Goal: Task Accomplishment & Management: Manage account settings

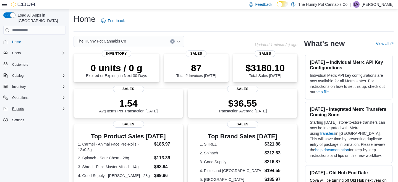
click at [62, 107] on icon "Complex example" at bounding box center [63, 109] width 4 height 4
click at [62, 96] on icon "Complex example" at bounding box center [63, 98] width 4 height 4
click at [62, 85] on icon "Complex example" at bounding box center [63, 87] width 4 height 4
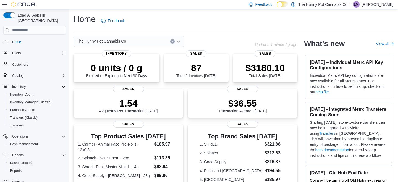
click at [63, 85] on icon "Complex example" at bounding box center [63, 87] width 4 height 4
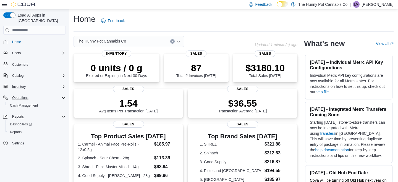
click at [65, 85] on icon "Complex example" at bounding box center [63, 87] width 4 height 4
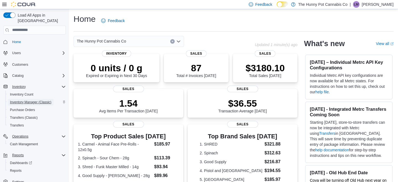
click at [33, 100] on span "Inventory Manager (Classic)" at bounding box center [30, 102] width 41 height 4
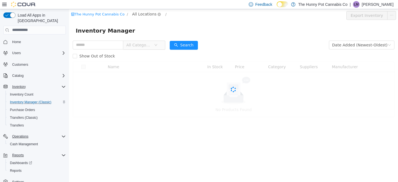
click at [144, 13] on span "All Locations" at bounding box center [144, 14] width 24 height 6
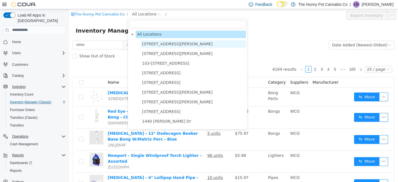
click at [155, 44] on span "[STREET_ADDRESS][PERSON_NAME]" at bounding box center [177, 43] width 71 height 4
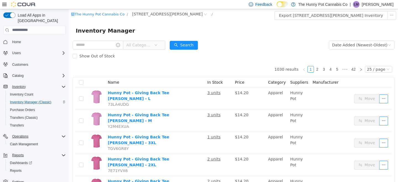
click at [188, 15] on div "The Hunny Pot Cannabis Co / [STREET_ADDRESS][PERSON_NAME] /" at bounding box center [206, 14] width 271 height 7
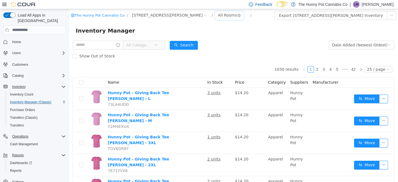
click at [218, 13] on div "All Rooms" at bounding box center [227, 15] width 19 height 8
click at [197, 43] on li "Back Room" at bounding box center [194, 44] width 33 height 9
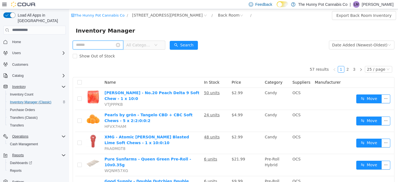
click at [110, 45] on input "text" at bounding box center [98, 44] width 51 height 9
type input "**********"
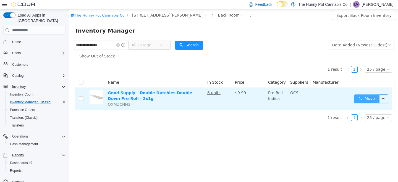
click at [369, 100] on button "Move" at bounding box center [366, 98] width 25 height 9
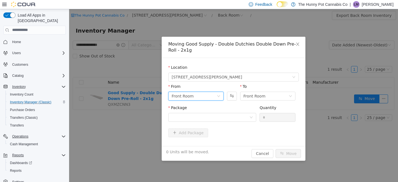
click at [207, 96] on div "Front Room" at bounding box center [194, 96] width 45 height 8
click at [191, 124] on li "Back Room" at bounding box center [195, 124] width 55 height 9
click at [227, 118] on div at bounding box center [211, 117] width 78 height 8
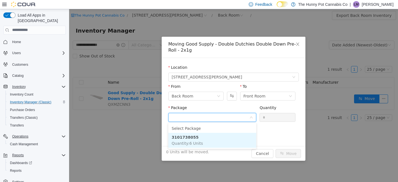
click at [221, 141] on li "3101738055 Quantity : 6 Units" at bounding box center [212, 140] width 88 height 15
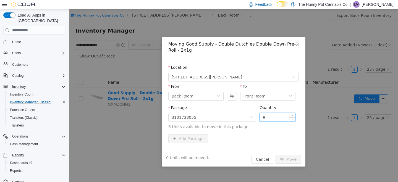
click at [273, 116] on input "*" at bounding box center [277, 117] width 35 height 8
type input "*"
click at [275, 131] on div "Package 3101738055 Quantity * 6 Units available to move in this package" at bounding box center [233, 118] width 131 height 27
click at [289, 162] on button "Move" at bounding box center [288, 159] width 25 height 9
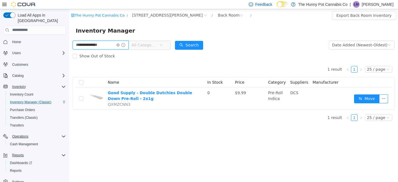
drag, startPoint x: 110, startPoint y: 42, endPoint x: 121, endPoint y: 48, distance: 12.4
click at [118, 45] on input "**********" at bounding box center [101, 44] width 56 height 9
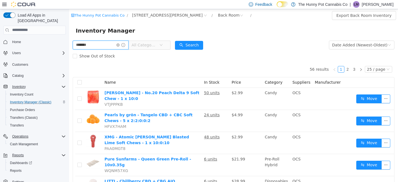
type input "*******"
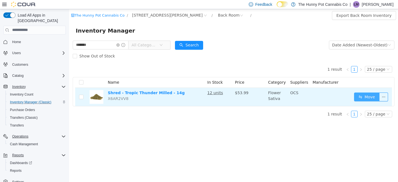
click at [363, 98] on button "Move" at bounding box center [366, 96] width 25 height 9
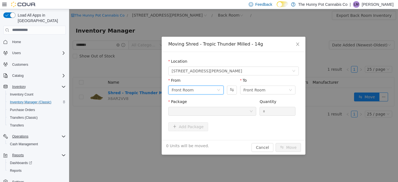
click at [215, 91] on div "Front Room" at bounding box center [194, 90] width 45 height 8
click at [197, 119] on li "Back Room" at bounding box center [195, 118] width 55 height 9
click at [229, 116] on div "Package" at bounding box center [212, 108] width 88 height 19
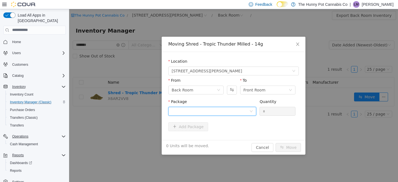
click at [228, 112] on div at bounding box center [211, 111] width 78 height 8
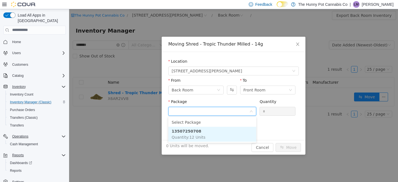
click at [216, 137] on li "13507250708 Quantity : 12 Units" at bounding box center [212, 134] width 88 height 15
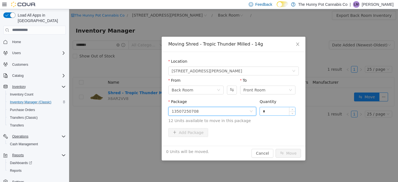
click at [281, 112] on input "*" at bounding box center [277, 111] width 35 height 8
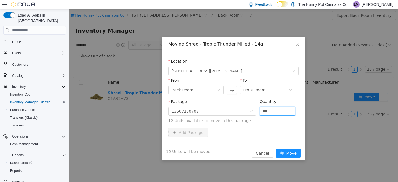
type input "**"
click at [277, 126] on div "Package 13507250708 Quantity ** 12 Units available to move in this package" at bounding box center [233, 113] width 131 height 29
click at [291, 155] on button "Move" at bounding box center [288, 153] width 25 height 9
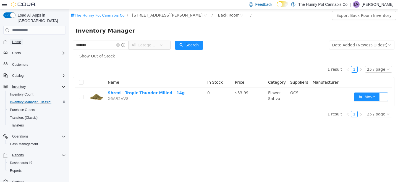
click at [20, 40] on span "Home" at bounding box center [16, 42] width 9 height 4
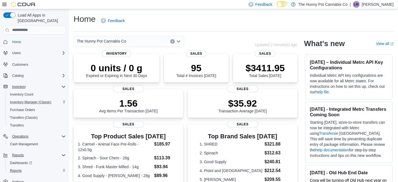
scroll to position [2, 0]
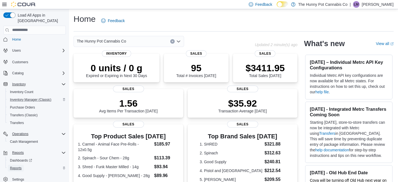
click at [17, 166] on span "Reports" at bounding box center [16, 168] width 12 height 4
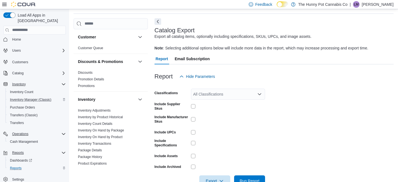
scroll to position [24, 0]
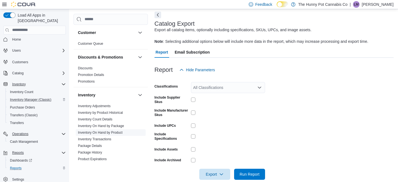
click at [110, 132] on link "Inventory On Hand by Product" at bounding box center [100, 133] width 45 height 4
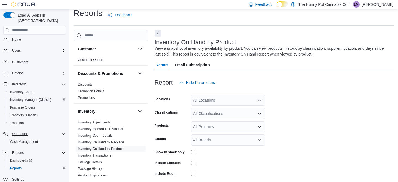
scroll to position [19, 0]
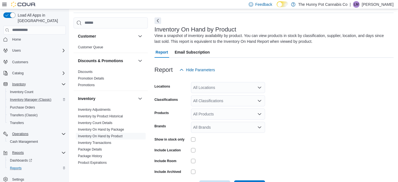
click at [224, 85] on div "All Locations" at bounding box center [228, 87] width 74 height 11
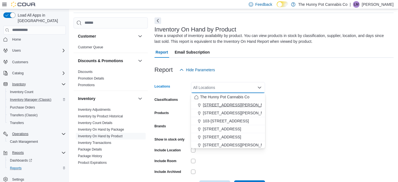
click at [215, 106] on span "[STREET_ADDRESS][PERSON_NAME]" at bounding box center [238, 105] width 70 height 6
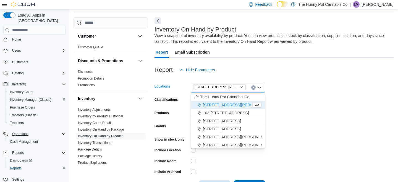
click at [179, 106] on form "Locations [STREET_ADDRESS][PERSON_NAME] Combo box. Selected. [STREET_ADDRESS][P…" at bounding box center [274, 133] width 239 height 116
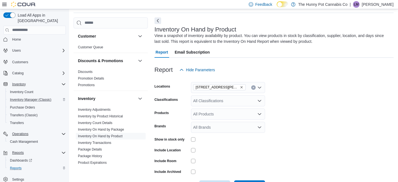
click at [190, 139] on div "Show in stock only" at bounding box center [210, 139] width 111 height 9
click at [197, 139] on div at bounding box center [228, 139] width 74 height 4
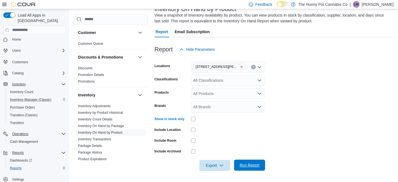
click at [248, 166] on span "Run Report" at bounding box center [250, 166] width 20 height 6
click at [215, 167] on span "Export" at bounding box center [215, 165] width 24 height 11
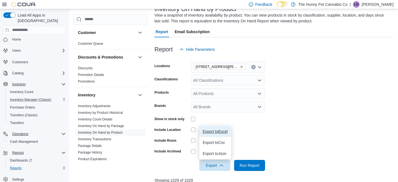
click at [219, 131] on span "Export to Excel" at bounding box center [215, 131] width 25 height 4
click at [13, 37] on span "Home" at bounding box center [16, 39] width 9 height 4
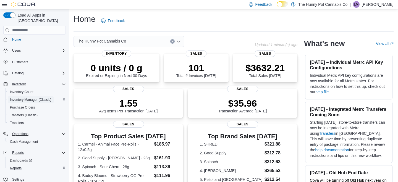
click at [32, 98] on span "Inventory Manager (Classic)" at bounding box center [30, 100] width 41 height 4
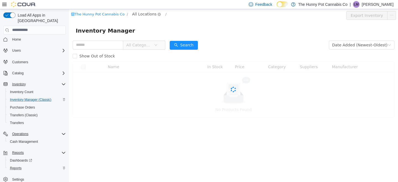
click at [140, 12] on span "All Locations" at bounding box center [144, 14] width 24 height 6
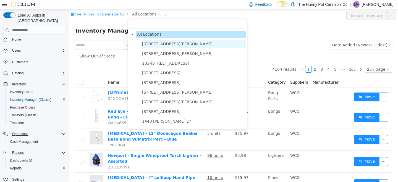
click at [152, 45] on span "[STREET_ADDRESS][PERSON_NAME]" at bounding box center [177, 43] width 71 height 4
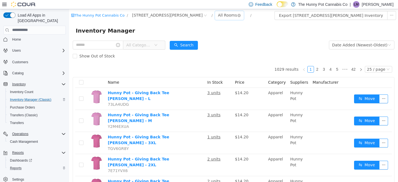
click at [218, 15] on div "All Rooms" at bounding box center [227, 15] width 19 height 8
click at [194, 46] on li "Back Room" at bounding box center [194, 44] width 33 height 9
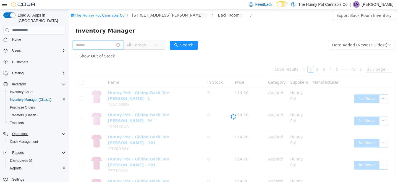
click at [105, 46] on input "text" at bounding box center [98, 44] width 51 height 9
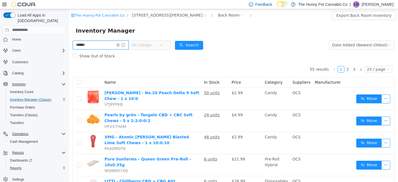
type input "******"
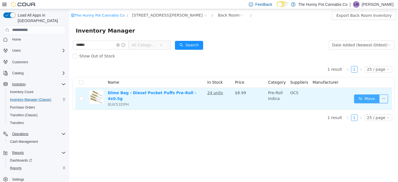
click at [372, 97] on button "Move" at bounding box center [366, 98] width 25 height 9
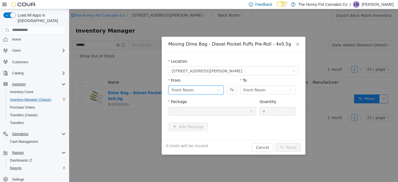
click at [211, 91] on div "Front Room" at bounding box center [194, 90] width 45 height 8
click at [200, 118] on li "Back Room" at bounding box center [195, 118] width 55 height 9
click at [262, 91] on div "Front Room" at bounding box center [255, 90] width 22 height 8
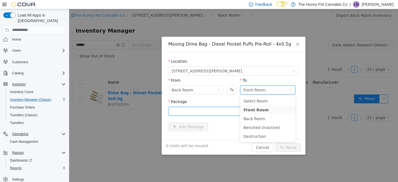
click at [226, 107] on div at bounding box center [211, 111] width 78 height 8
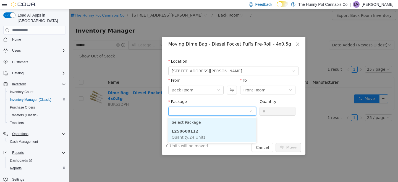
click at [212, 129] on li "L250600112 Quantity : 24 Units" at bounding box center [212, 134] width 88 height 15
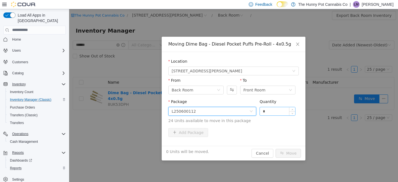
click at [272, 110] on input "*" at bounding box center [277, 111] width 35 height 8
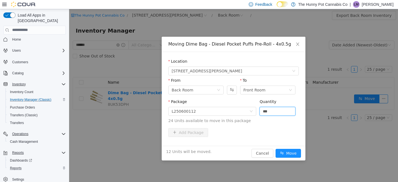
type input "**"
click at [274, 133] on div "Add Package" at bounding box center [233, 132] width 131 height 9
click at [289, 154] on button "Move" at bounding box center [288, 153] width 25 height 9
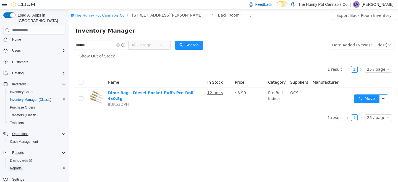
click at [22, 166] on span "Reports" at bounding box center [16, 168] width 12 height 4
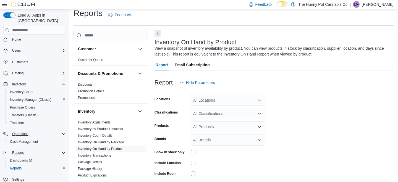
scroll to position [19, 0]
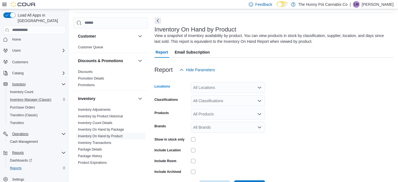
click at [202, 89] on div "All Locations" at bounding box center [228, 87] width 74 height 11
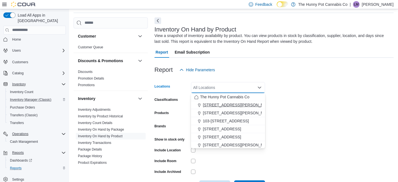
click at [213, 106] on span "[STREET_ADDRESS][PERSON_NAME]" at bounding box center [238, 105] width 70 height 6
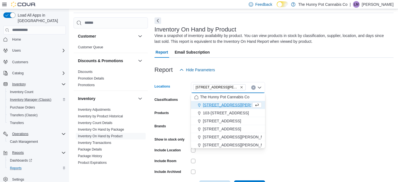
click at [289, 151] on form "Locations [STREET_ADDRESS][PERSON_NAME] Combo box. Selected. [STREET_ADDRESS][P…" at bounding box center [274, 133] width 239 height 116
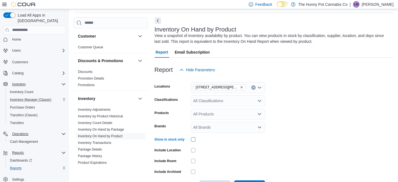
scroll to position [39, 0]
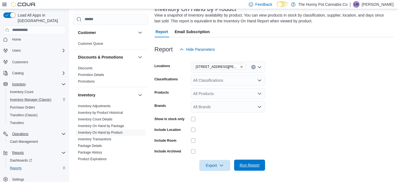
click at [247, 161] on span "Run Report" at bounding box center [250, 165] width 24 height 11
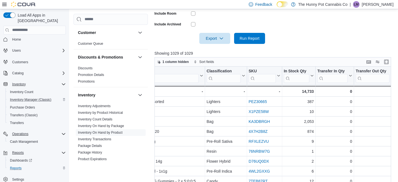
scroll to position [0, 111]
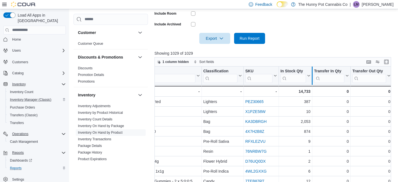
click at [310, 72] on div at bounding box center [312, 76] width 4 height 18
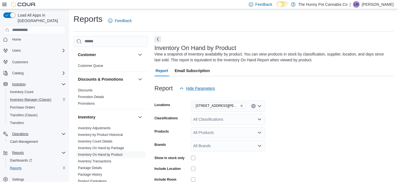
scroll to position [45, 0]
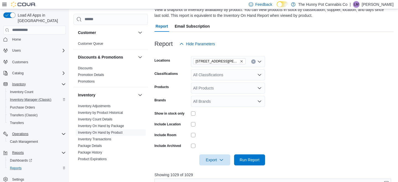
click at [210, 75] on div "All Classifications" at bounding box center [228, 74] width 74 height 11
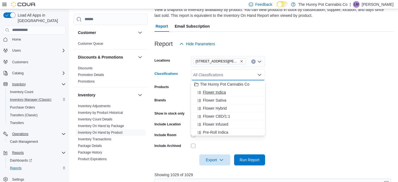
click at [214, 92] on span "Flower Indica" at bounding box center [214, 93] width 23 height 6
click at [214, 93] on span "Flower Sativa" at bounding box center [215, 93] width 24 height 6
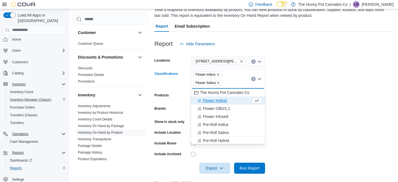
click at [215, 100] on span "Flower Hybrid" at bounding box center [215, 101] width 24 height 6
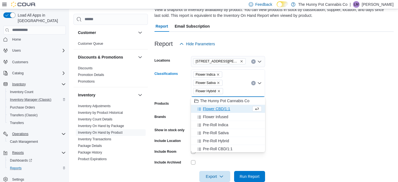
click at [213, 108] on span "Flower CBD/1:1" at bounding box center [216, 109] width 27 height 6
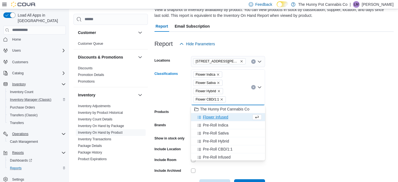
click at [210, 114] on span "Flower Infused" at bounding box center [215, 117] width 25 height 6
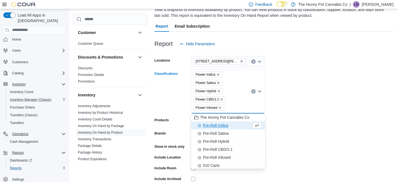
click at [210, 124] on span "Pre-Roll Indica" at bounding box center [215, 126] width 25 height 6
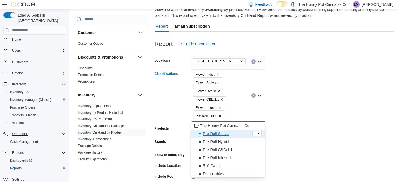
click at [210, 132] on span "Pre-Roll Sativa" at bounding box center [216, 134] width 26 height 6
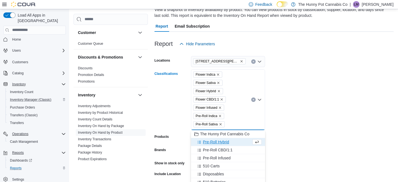
click at [210, 141] on span "Pre-Roll Hybrid" at bounding box center [216, 142] width 26 height 6
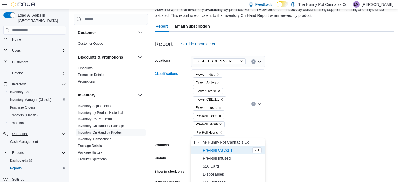
click at [212, 149] on span "Pre-Roll CBD/1:1" at bounding box center [218, 151] width 30 height 6
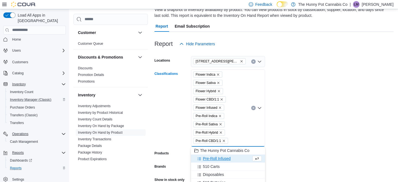
click at [212, 160] on span "Pre-Roll Infused" at bounding box center [217, 159] width 28 height 6
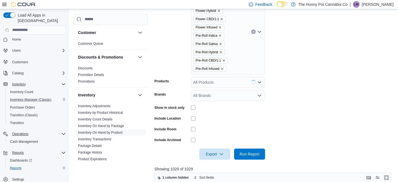
scroll to position [126, 0]
click at [236, 66] on div "Flower Indica Flower Sativa Flower Hybrid Flower CBD/1:1 Flower Infused Pre-Rol…" at bounding box center [228, 31] width 74 height 86
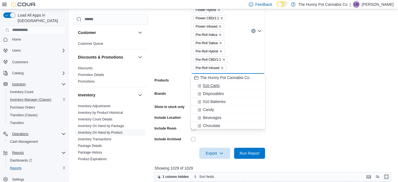
click at [216, 87] on span "510 Carts" at bounding box center [211, 86] width 17 height 6
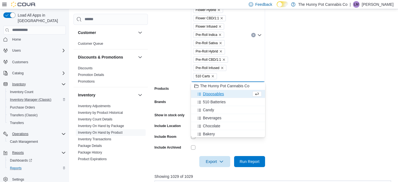
click at [215, 93] on span "Disposables" at bounding box center [213, 94] width 21 height 6
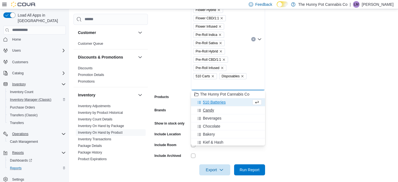
click at [208, 111] on span "Candy" at bounding box center [208, 111] width 11 height 6
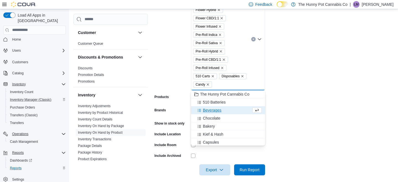
click at [208, 111] on span "Beverages" at bounding box center [212, 111] width 19 height 6
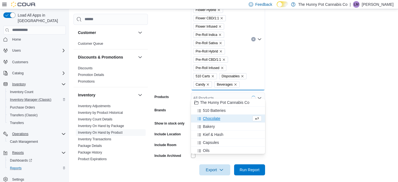
click at [209, 117] on span "Chocolate" at bounding box center [211, 119] width 17 height 6
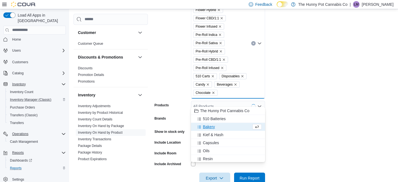
click at [206, 126] on span "Bakery" at bounding box center [209, 127] width 12 height 6
click at [209, 126] on span "Kief & Hash" at bounding box center [213, 127] width 20 height 6
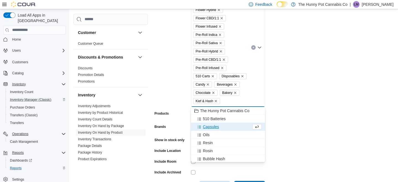
click at [208, 126] on span "Capsules" at bounding box center [211, 127] width 16 height 6
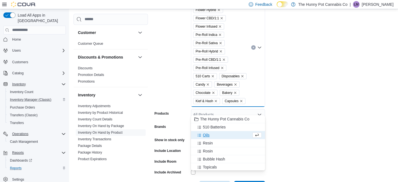
click at [205, 134] on span "Oils" at bounding box center [206, 135] width 7 height 6
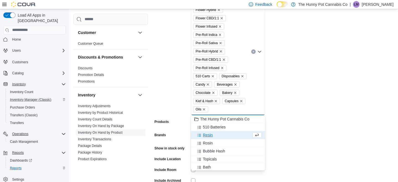
click at [207, 136] on span "Resin" at bounding box center [208, 135] width 10 height 6
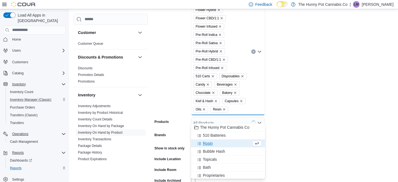
click at [207, 142] on span "Rosin" at bounding box center [208, 144] width 10 height 6
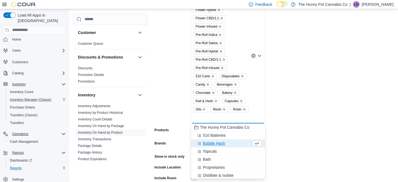
click at [209, 143] on span "Bubble Hash" at bounding box center [214, 144] width 22 height 6
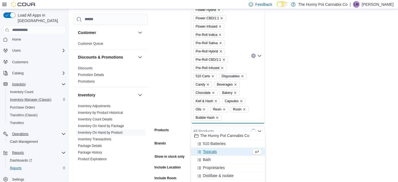
click at [207, 150] on span "Topicals" at bounding box center [210, 152] width 14 height 6
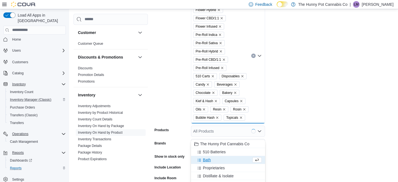
click at [207, 157] on span "Bath" at bounding box center [207, 160] width 8 height 6
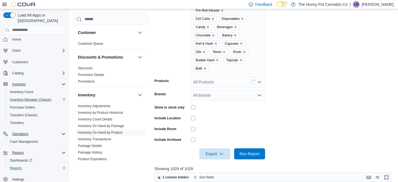
scroll to position [190, 0]
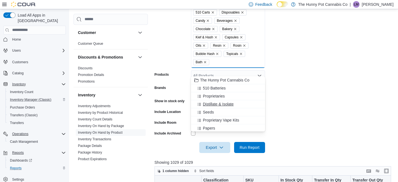
click at [221, 107] on span "Distillate & Isolate" at bounding box center [218, 104] width 31 height 6
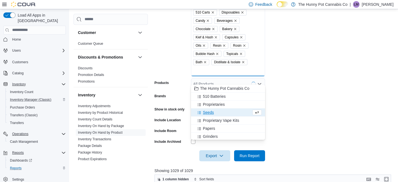
click at [316, 119] on form "Locations 100 [PERSON_NAME] Pkwy Classifications Flower Indica Flower Sativa Fl…" at bounding box center [274, 32] width 239 height 257
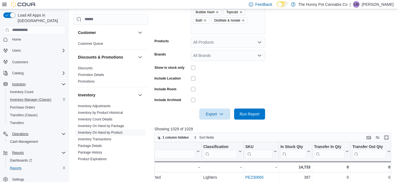
scroll to position [234, 0]
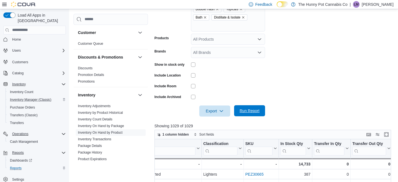
click at [257, 114] on span "Run Report" at bounding box center [250, 111] width 20 height 6
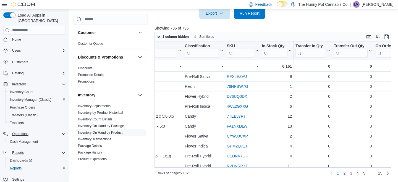
scroll to position [0, 158]
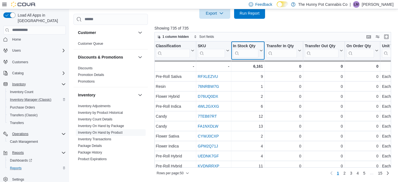
click at [262, 49] on icon at bounding box center [261, 50] width 4 height 3
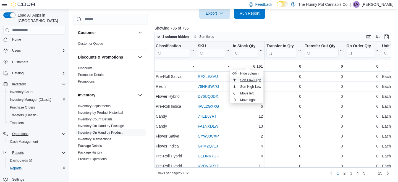
click at [257, 78] on span "Sort Low-High" at bounding box center [250, 80] width 21 height 4
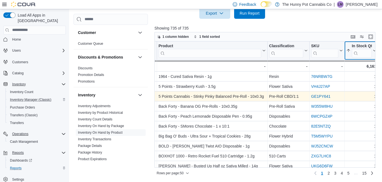
scroll to position [0, 46]
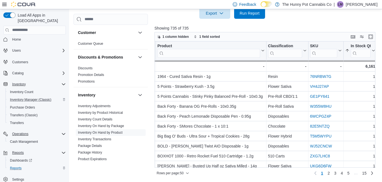
click at [331, 27] on p "Showing 735 of 735" at bounding box center [266, 28] width 223 height 6
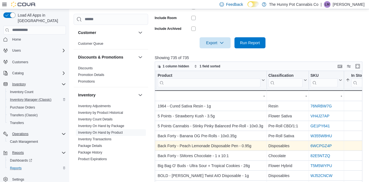
scroll to position [346, 0]
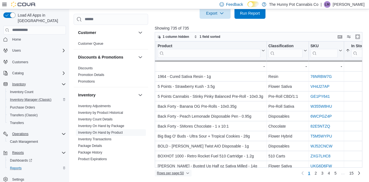
click at [184, 174] on span "Rows per page : 50" at bounding box center [170, 173] width 27 height 4
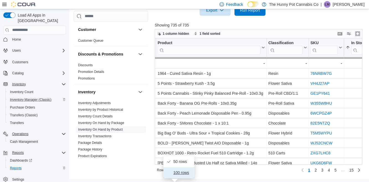
click at [183, 171] on span "100 rows" at bounding box center [182, 173] width 18 height 4
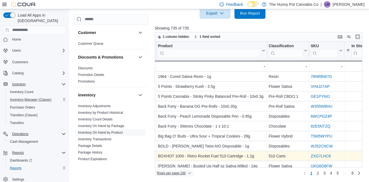
scroll to position [0, 46]
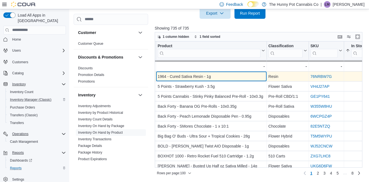
click at [210, 76] on div "1964 - Cured Sativa Resin - 1g" at bounding box center [210, 76] width 107 height 7
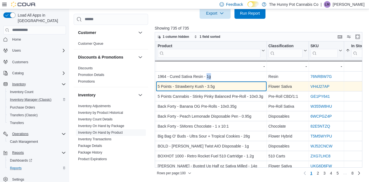
click at [230, 83] on div "5 Points - Strawberry Kush - 3.5g - Product, column 2, row 2" at bounding box center [211, 87] width 111 height 10
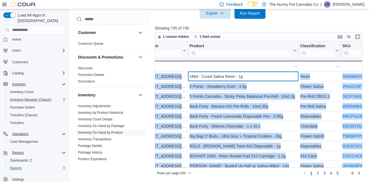
scroll to position [0, 10]
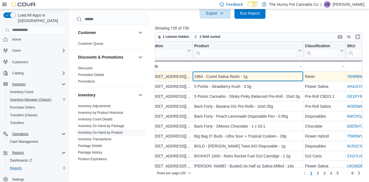
drag, startPoint x: 209, startPoint y: 76, endPoint x: 195, endPoint y: 75, distance: 14.4
click at [195, 75] on div "1964 - Cured Sativa Resin - 1g" at bounding box center [247, 76] width 107 height 7
click at [232, 76] on div "1964 - Cured Sativa Resin - 1g" at bounding box center [247, 76] width 107 height 7
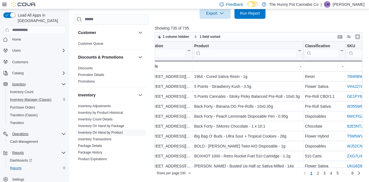
click at [282, 31] on div at bounding box center [260, 31] width 210 height 1
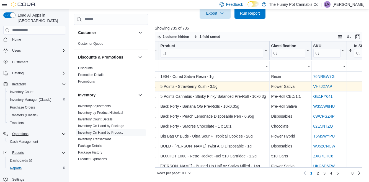
scroll to position [0, 48]
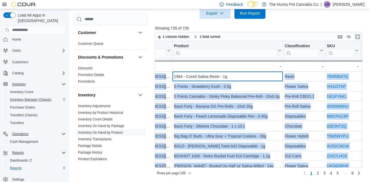
drag, startPoint x: 217, startPoint y: 77, endPoint x: 157, endPoint y: 76, distance: 59.2
click at [157, 76] on div "Location Click to view column header actions Product Click to view column heade…" at bounding box center [259, 104] width 208 height 126
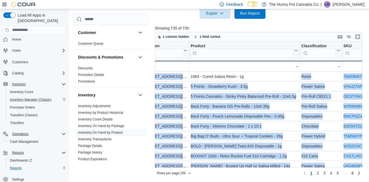
click at [157, 76] on div "Location Click to view column header actions Product Click to view column heade…" at bounding box center [259, 104] width 208 height 126
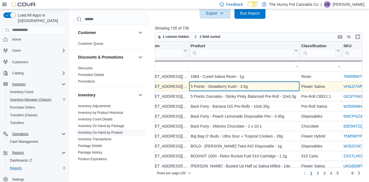
click at [208, 84] on div "5 Points - Strawberry Kush - 3.5g" at bounding box center [243, 86] width 107 height 7
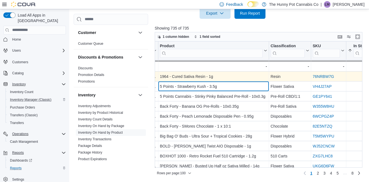
scroll to position [0, 46]
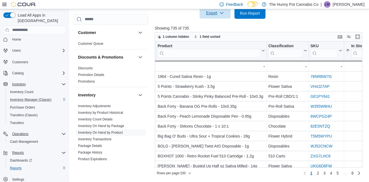
click at [218, 15] on span "Export" at bounding box center [215, 12] width 24 height 11
click at [215, 36] on span "Export to Excel" at bounding box center [215, 38] width 25 height 4
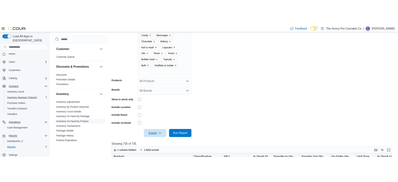
scroll to position [0, 0]
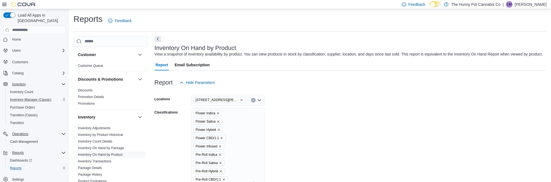
click at [157, 40] on button "Next" at bounding box center [158, 39] width 7 height 7
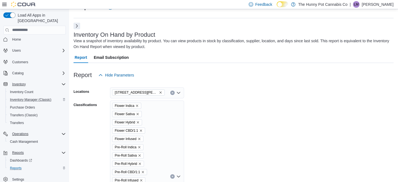
scroll to position [18, 0]
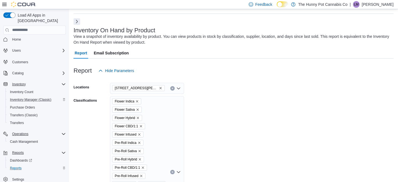
click at [76, 20] on button "Next" at bounding box center [77, 21] width 7 height 7
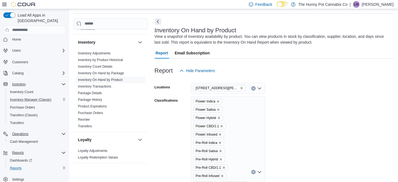
scroll to position [59, 0]
click at [96, 92] on link "Package Details" at bounding box center [90, 92] width 24 height 4
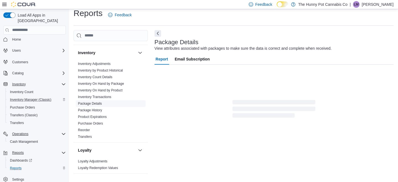
scroll to position [6, 0]
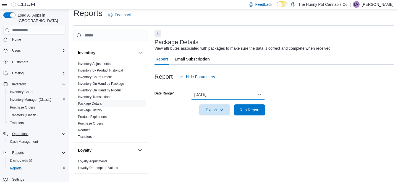
click at [212, 95] on button "[DATE]" at bounding box center [228, 94] width 74 height 11
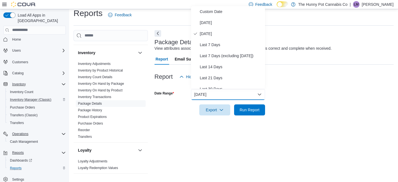
click at [327, 87] on div at bounding box center [274, 85] width 239 height 7
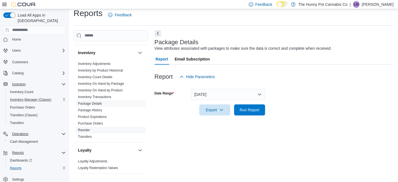
scroll to position [61, 0]
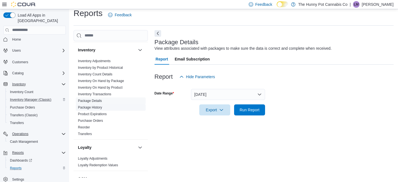
click at [96, 107] on link "Package History" at bounding box center [90, 108] width 24 height 4
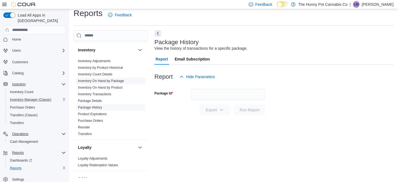
click at [105, 79] on link "Inventory On Hand by Package" at bounding box center [101, 81] width 46 height 4
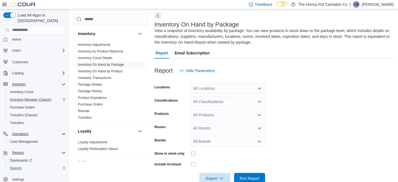
scroll to position [24, 0]
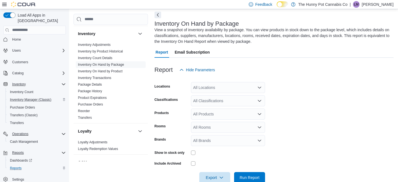
click at [213, 85] on div "All Locations" at bounding box center [228, 87] width 74 height 11
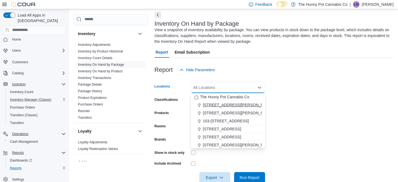
click at [209, 105] on span "[STREET_ADDRESS][PERSON_NAME]" at bounding box center [238, 105] width 70 height 6
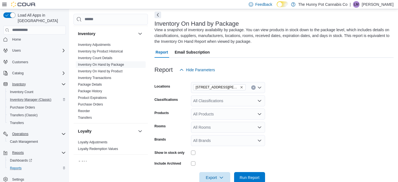
click at [187, 154] on div "Show in stock only" at bounding box center [172, 152] width 34 height 9
click at [330, 150] on form "Locations 100 [PERSON_NAME] Pkwy Classifications All Classifications Products A…" at bounding box center [274, 129] width 239 height 108
click at [230, 103] on div "All Classifications" at bounding box center [228, 100] width 74 height 11
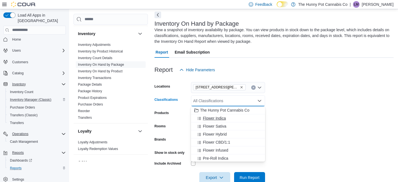
click at [217, 118] on span "Flower Indica" at bounding box center [214, 119] width 23 height 6
click at [219, 121] on span "Flower Sativa" at bounding box center [215, 119] width 24 height 6
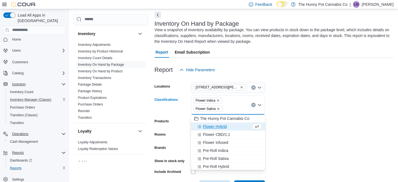
click at [219, 127] on span "Flower Hybrid" at bounding box center [215, 127] width 24 height 6
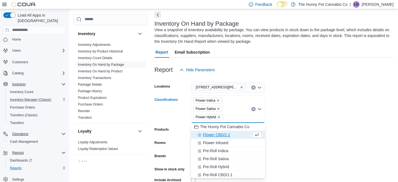
click at [217, 135] on span "Flower CBD/1:1" at bounding box center [216, 135] width 27 height 6
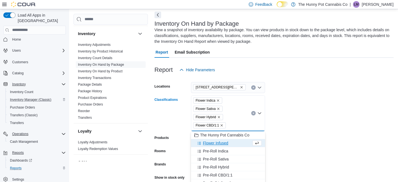
click at [215, 142] on span "Flower Infused" at bounding box center [215, 143] width 25 height 6
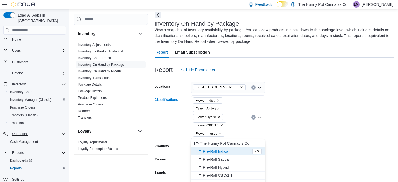
click at [216, 152] on span "Pre-Roll Indica" at bounding box center [215, 152] width 25 height 6
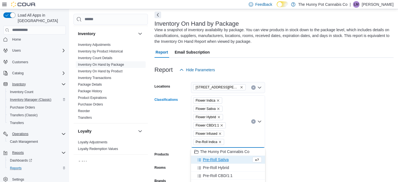
click at [217, 160] on span "Pre-Roll Sativa" at bounding box center [216, 160] width 26 height 6
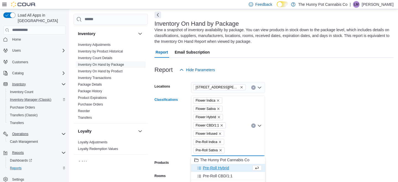
click at [216, 168] on span "Pre-Roll Hybrid" at bounding box center [216, 168] width 26 height 6
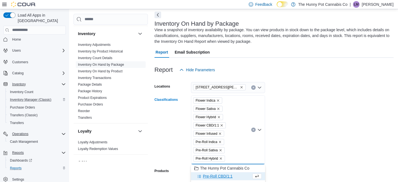
click at [217, 175] on span "Pre-Roll CBD/1:1" at bounding box center [218, 177] width 30 height 6
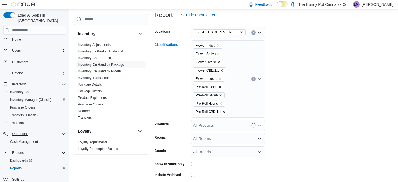
scroll to position [103, 0]
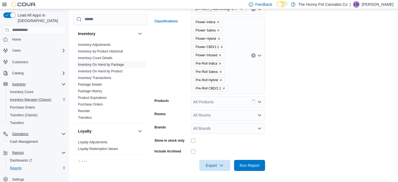
click at [234, 80] on div "Flower Indica Flower Sativa Flower Hybrid Flower CBD/1:1 Flower Infused Pre-Rol…" at bounding box center [228, 55] width 74 height 77
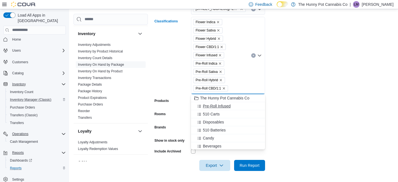
click at [225, 105] on span "Pre-Roll Infused" at bounding box center [217, 106] width 28 height 6
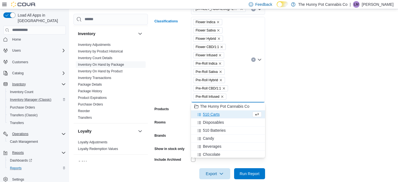
click at [209, 115] on span "510 Carts" at bounding box center [211, 115] width 17 height 6
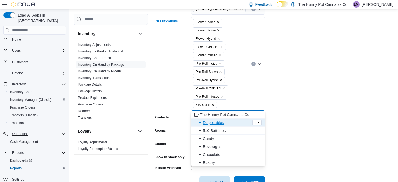
click at [211, 124] on span "Disposables" at bounding box center [213, 123] width 21 height 6
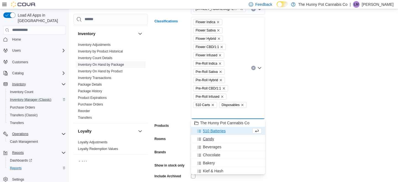
click at [209, 142] on button "Candy" at bounding box center [228, 139] width 74 height 8
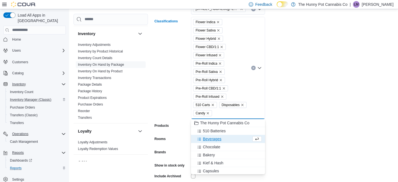
click at [209, 142] on span "Beverages" at bounding box center [212, 139] width 19 height 6
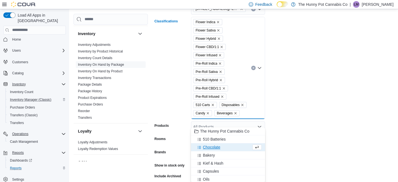
click at [208, 147] on span "Chocolate" at bounding box center [211, 148] width 17 height 6
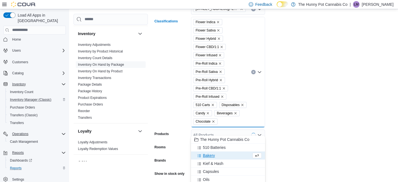
click at [208, 155] on span "Bakery" at bounding box center [209, 156] width 12 height 6
click at [209, 157] on span "Kief & Hash" at bounding box center [213, 156] width 20 height 6
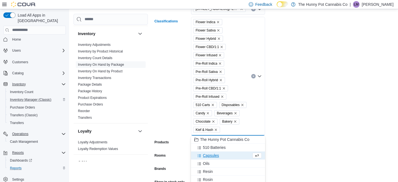
click at [208, 156] on span "Capsules" at bounding box center [211, 156] width 16 height 6
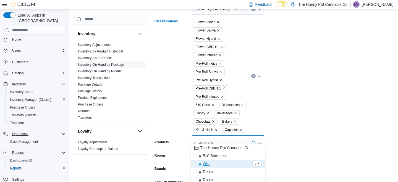
click at [205, 164] on span "Oils" at bounding box center [206, 164] width 7 height 6
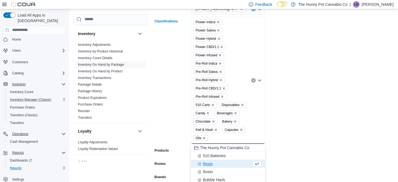
click at [207, 164] on span "Resin" at bounding box center [208, 164] width 10 height 6
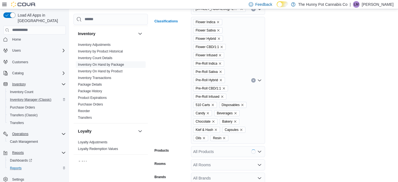
scroll to position [161, 0]
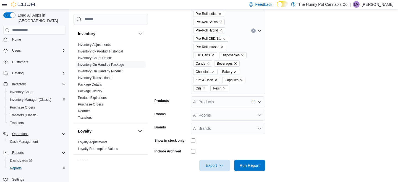
click at [219, 88] on div "Flower Indica Flower Sativa Flower Hybrid Flower CBD/1:1 Flower Infused Pre-Rol…" at bounding box center [228, 30] width 74 height 127
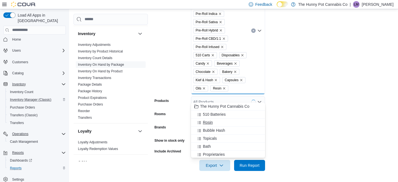
click at [211, 120] on span "Rosin" at bounding box center [208, 123] width 10 height 6
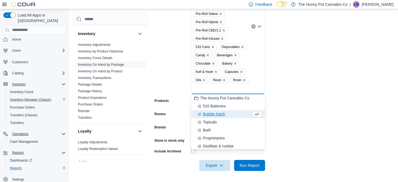
click at [212, 113] on span "Bubble Hash" at bounding box center [214, 114] width 22 height 6
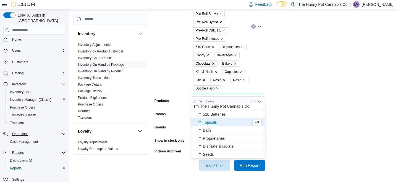
click at [208, 122] on span "Topicals" at bounding box center [210, 123] width 14 height 6
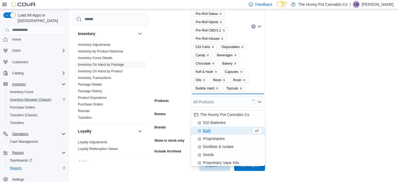
click at [206, 131] on span "Bath" at bounding box center [207, 131] width 8 height 6
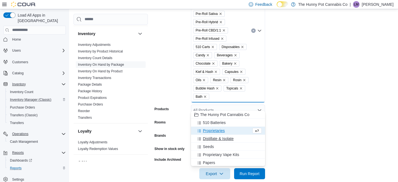
click at [213, 138] on span "Distillate & Isolate" at bounding box center [218, 139] width 31 height 6
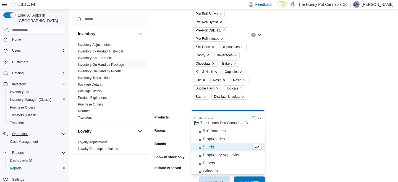
click at [286, 137] on form "Locations 100 [PERSON_NAME] Pkwy Classifications Flower Indica Flower Sativa Fl…" at bounding box center [274, 63] width 239 height 249
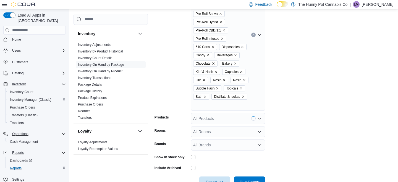
scroll to position [186, 0]
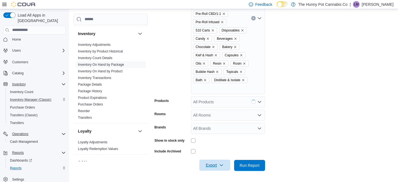
click at [215, 165] on span "Export" at bounding box center [215, 165] width 24 height 11
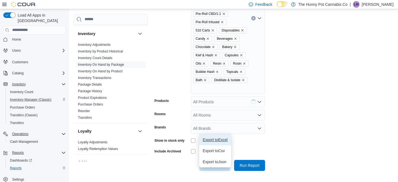
click at [215, 138] on span "Export to Excel" at bounding box center [215, 140] width 25 height 4
click at [214, 134] on button "Export to Excel" at bounding box center [215, 139] width 32 height 11
click at [213, 138] on span "Export to Excel" at bounding box center [215, 140] width 25 height 4
click at [261, 142] on div at bounding box center [228, 141] width 74 height 4
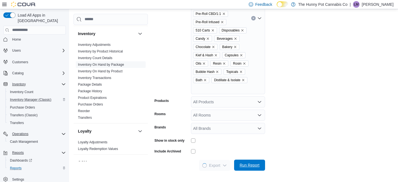
click at [253, 164] on span "Run Report" at bounding box center [250, 166] width 20 height 6
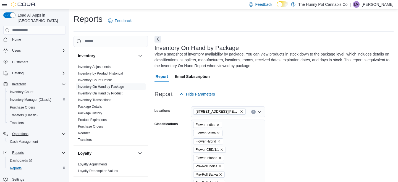
click at [325, 94] on div "Report Hide Parameters" at bounding box center [274, 94] width 239 height 11
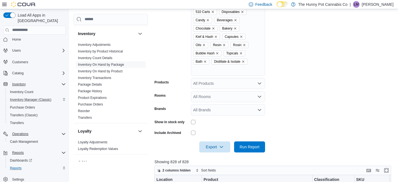
scroll to position [199, 0]
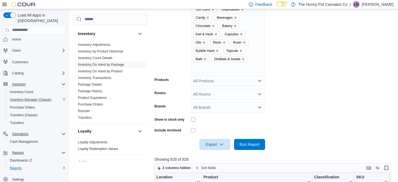
click at [209, 100] on div "All Rooms" at bounding box center [228, 94] width 74 height 11
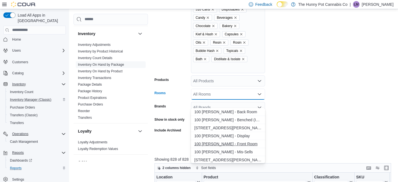
click at [239, 143] on span "100 [PERSON_NAME] - Front Room" at bounding box center [227, 144] width 67 height 6
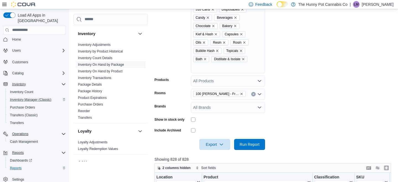
click at [311, 126] on form "Locations 100 [PERSON_NAME] Pkwy Classifications Flower Indica Flower Sativa Fl…" at bounding box center [274, 25] width 239 height 249
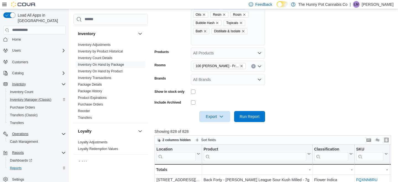
scroll to position [240, 0]
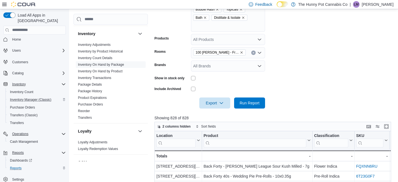
click at [235, 45] on div "All Products" at bounding box center [228, 39] width 74 height 11
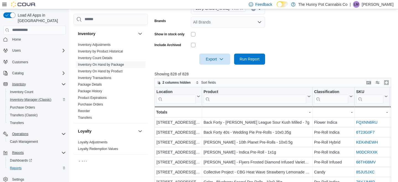
scroll to position [285, 0]
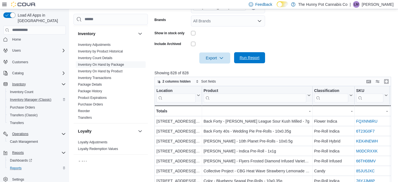
click at [245, 61] on span "Run Report" at bounding box center [250, 58] width 20 height 6
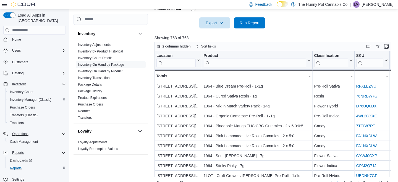
scroll to position [338, 0]
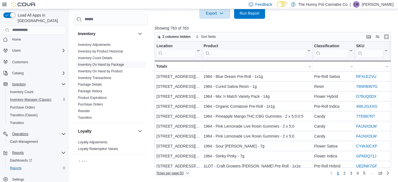
click at [178, 174] on span "Rows per page : 50" at bounding box center [170, 173] width 27 height 4
click at [178, 168] on span "100 rows" at bounding box center [182, 170] width 18 height 4
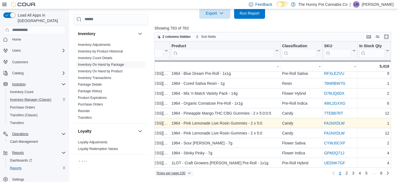
scroll to position [0, 32]
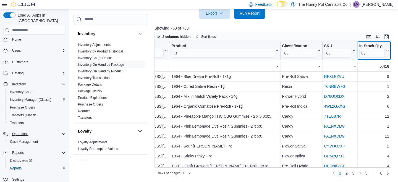
click at [385, 47] on div "In Stock Qty" at bounding box center [372, 46] width 26 height 5
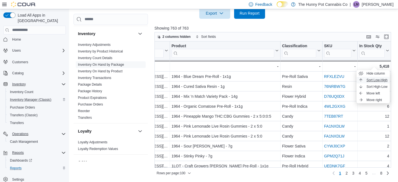
click at [378, 78] on span "Sort Low-High" at bounding box center [377, 80] width 21 height 4
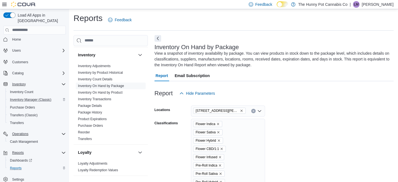
scroll to position [0, 0]
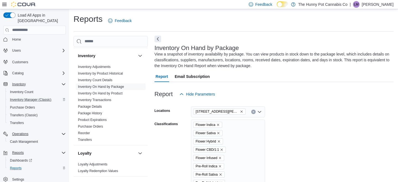
click at [158, 41] on button "Next" at bounding box center [158, 39] width 7 height 7
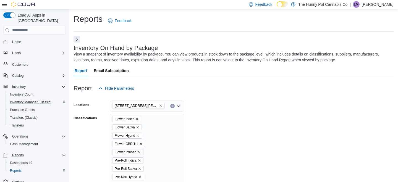
click at [2, 5] on icon at bounding box center [4, 4] width 4 height 4
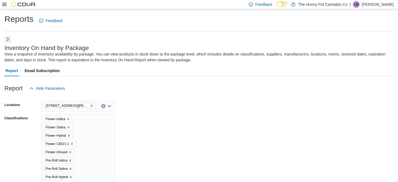
click at [267, 92] on div "Report Hide Parameters" at bounding box center [198, 88] width 389 height 11
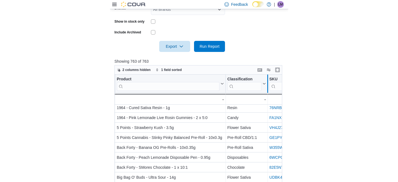
scroll to position [0, 47]
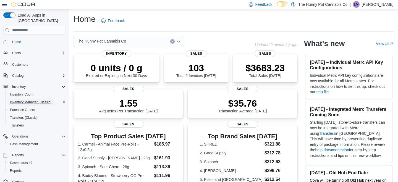
click at [32, 100] on span "Inventory Manager (Classic)" at bounding box center [30, 102] width 41 height 4
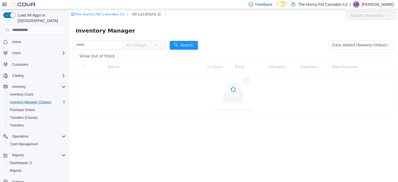
click at [139, 12] on span "All Locations" at bounding box center [144, 14] width 24 height 6
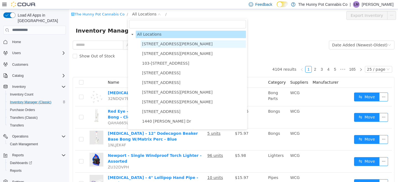
click at [149, 44] on span "[STREET_ADDRESS][PERSON_NAME]" at bounding box center [177, 43] width 71 height 4
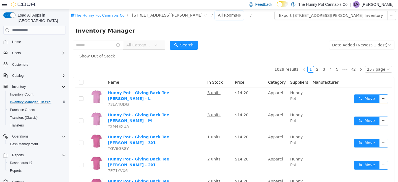
click at [218, 15] on div "All Rooms" at bounding box center [227, 15] width 19 height 8
click at [195, 43] on li "Back Room" at bounding box center [194, 44] width 33 height 9
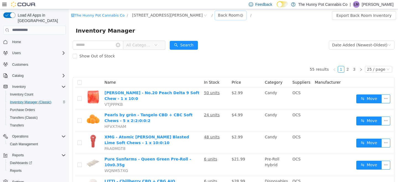
click at [218, 12] on div "Back Room" at bounding box center [229, 15] width 22 height 8
click at [189, 51] on li "Benched (Inactive)" at bounding box center [194, 52] width 33 height 9
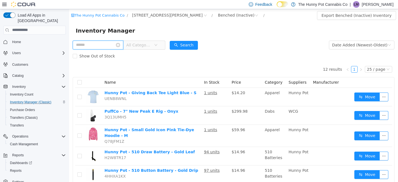
click at [101, 47] on input "text" at bounding box center [98, 44] width 51 height 9
type input "***"
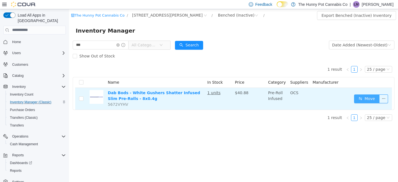
click at [363, 98] on button "Move" at bounding box center [366, 98] width 25 height 9
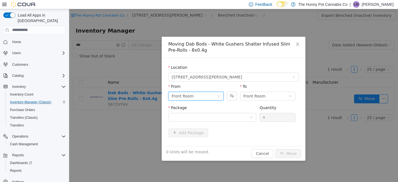
click at [206, 94] on div "Front Room" at bounding box center [194, 96] width 45 height 8
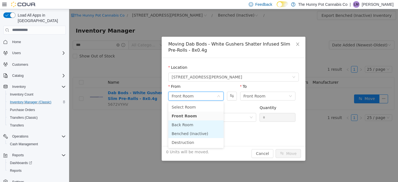
click at [194, 132] on li "Benched (Inactive)" at bounding box center [195, 133] width 55 height 9
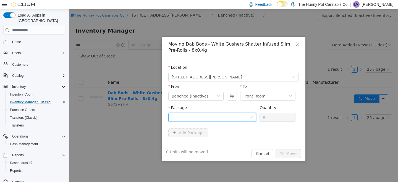
click at [230, 115] on div at bounding box center [211, 117] width 78 height 8
click at [218, 148] on ul "Select Package 25WSD3220 Quantity : 1 Unit" at bounding box center [212, 136] width 88 height 26
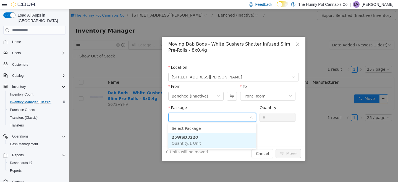
click at [217, 144] on li "25WSD3220 Quantity : 1 Unit" at bounding box center [212, 140] width 88 height 15
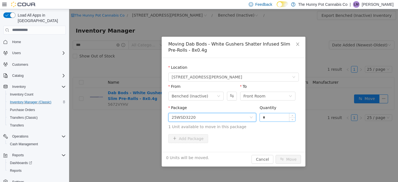
click at [277, 115] on input "*" at bounding box center [277, 117] width 35 height 8
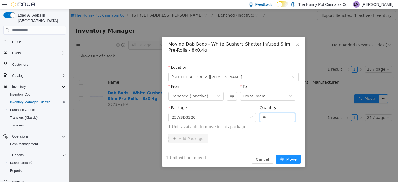
type input "*"
click at [281, 136] on div "Add Package" at bounding box center [233, 138] width 131 height 9
click at [289, 157] on button "Move" at bounding box center [288, 159] width 25 height 9
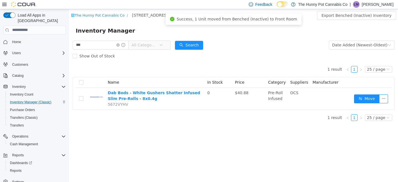
click at [205, 79] on th "Name" at bounding box center [156, 82] width 100 height 11
click at [18, 40] on span "Home" at bounding box center [16, 42] width 9 height 4
